Goal: Navigation & Orientation: Go to known website

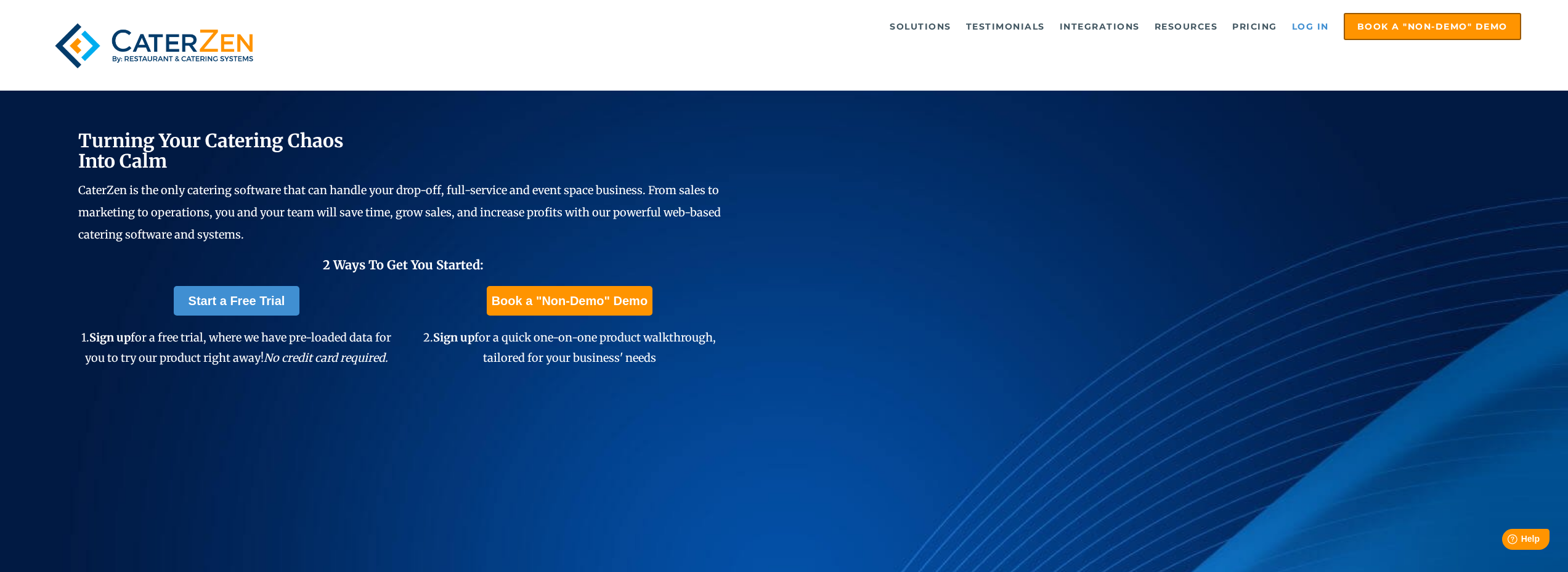
click at [1310, 29] on link "Log in" at bounding box center [1310, 26] width 49 height 25
click at [1309, 28] on link "Log in" at bounding box center [1310, 26] width 49 height 25
click at [1318, 25] on link "Log in" at bounding box center [1310, 26] width 49 height 25
